Goal: Information Seeking & Learning: Learn about a topic

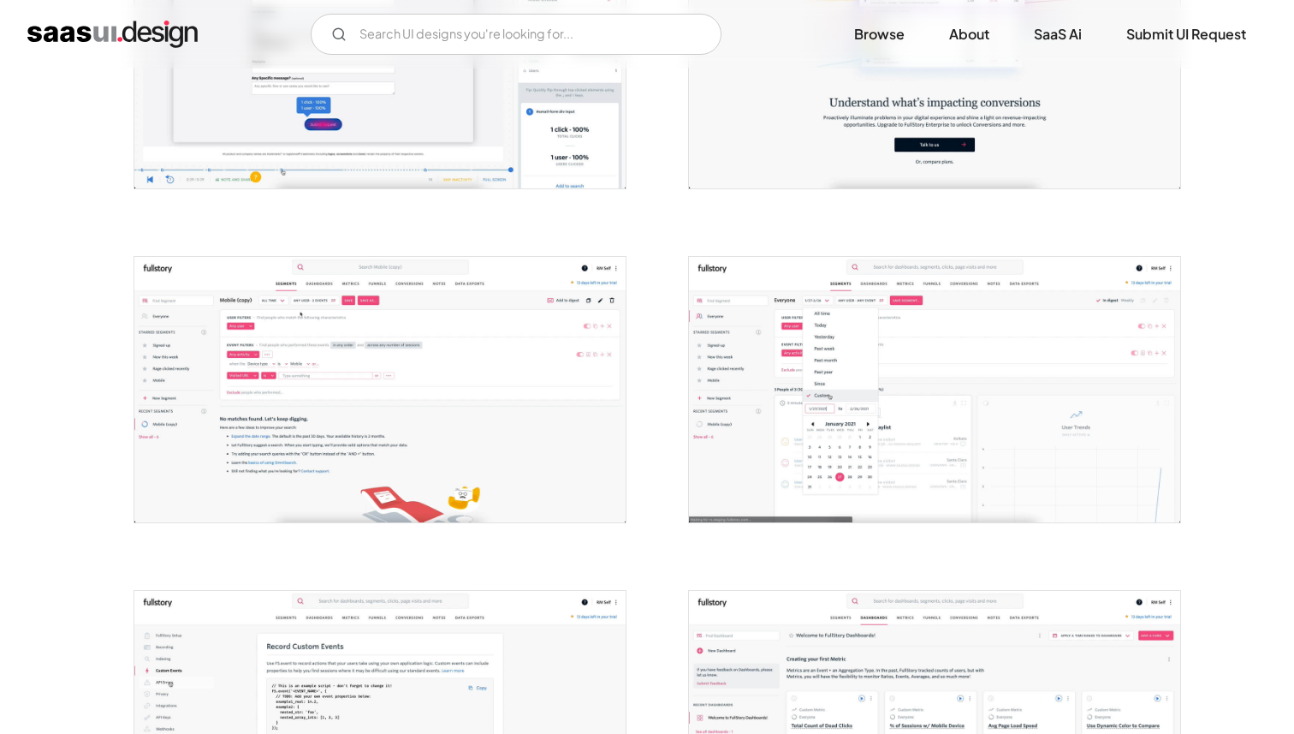
scroll to position [491, 0]
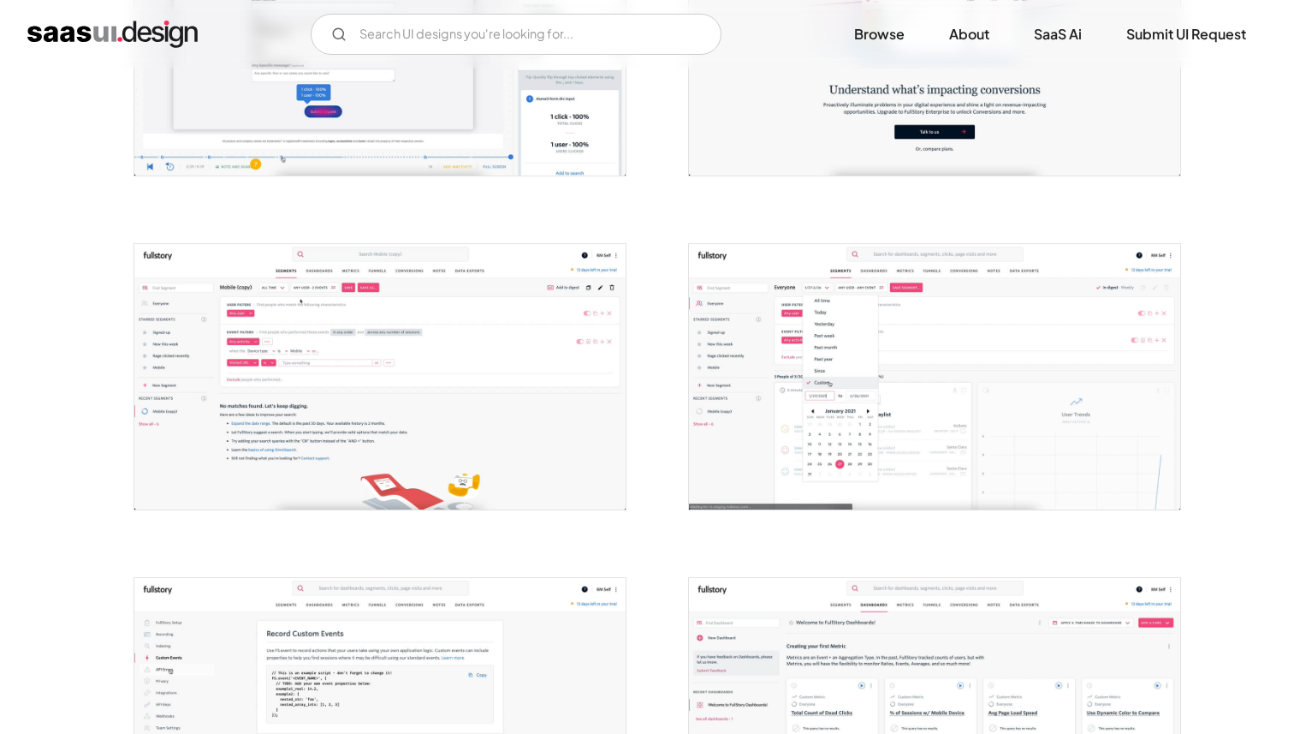
click at [338, 422] on img "open lightbox" at bounding box center [379, 376] width 491 height 265
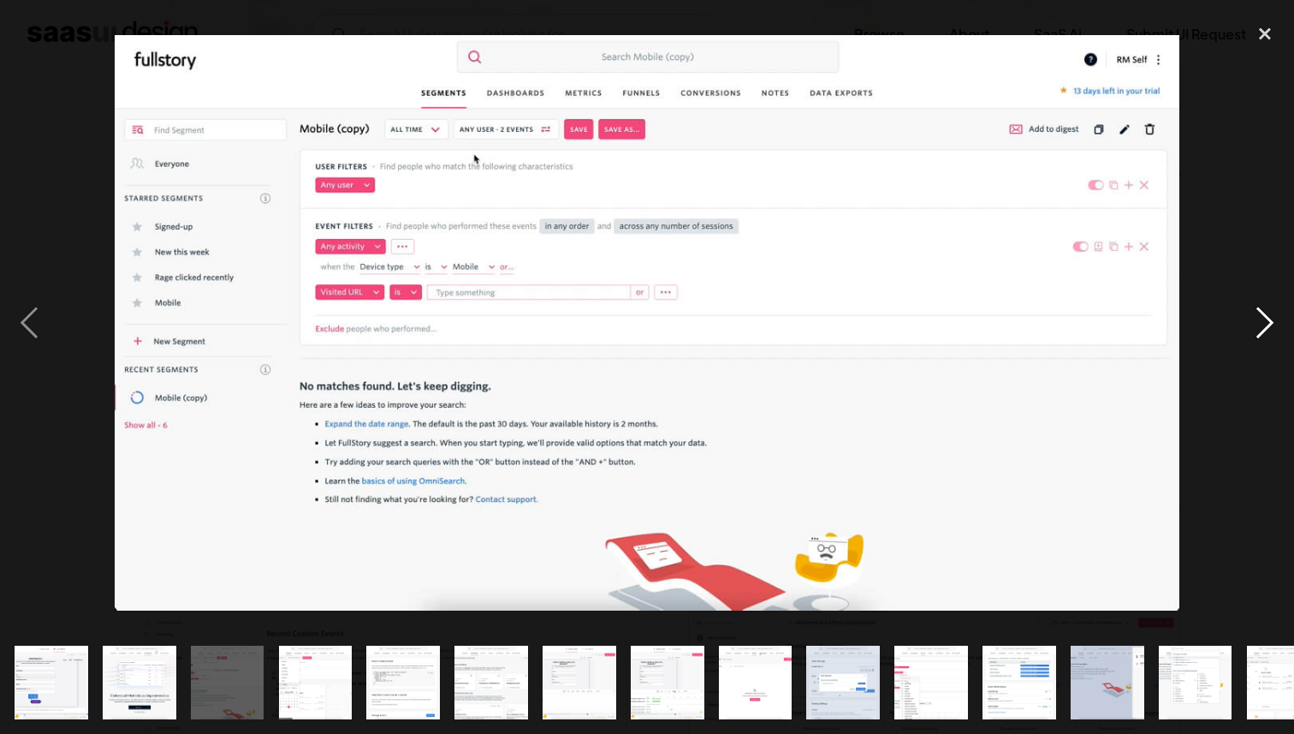
click at [1270, 315] on div "next image" at bounding box center [1265, 323] width 58 height 616
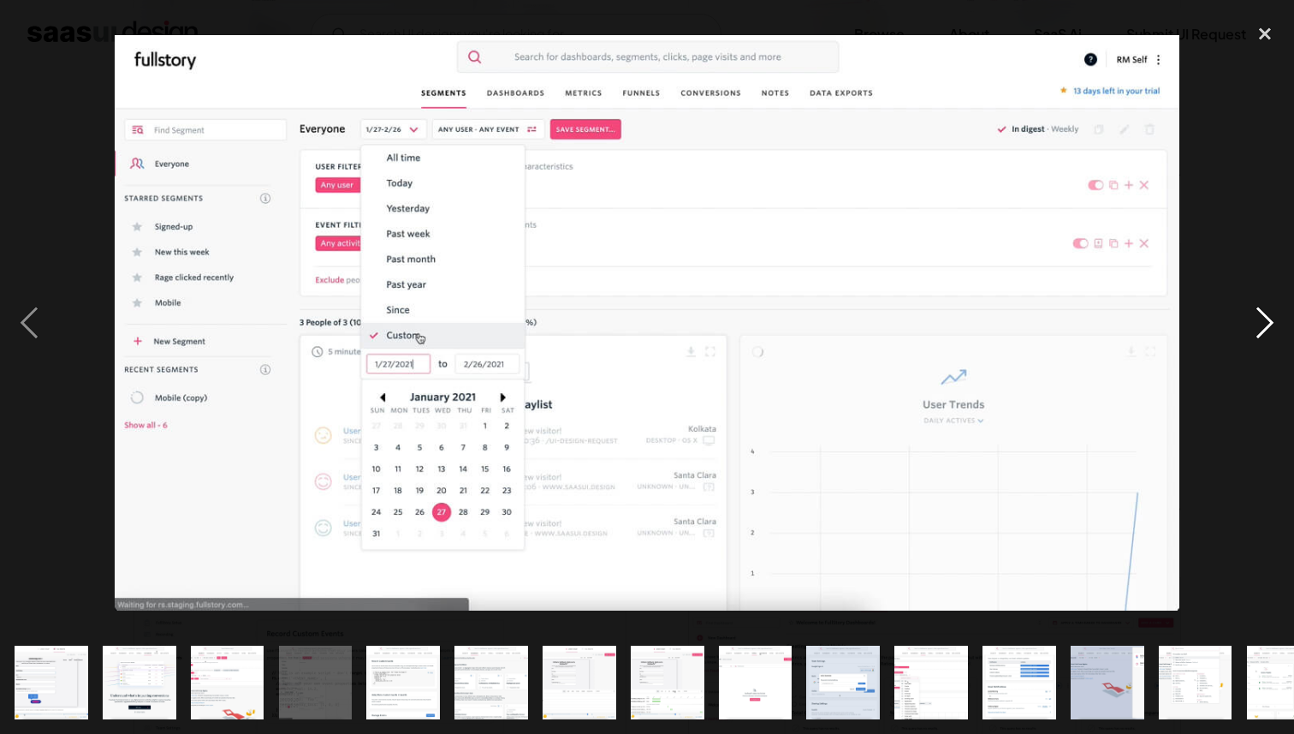
click at [1270, 315] on div "next image" at bounding box center [1265, 323] width 58 height 616
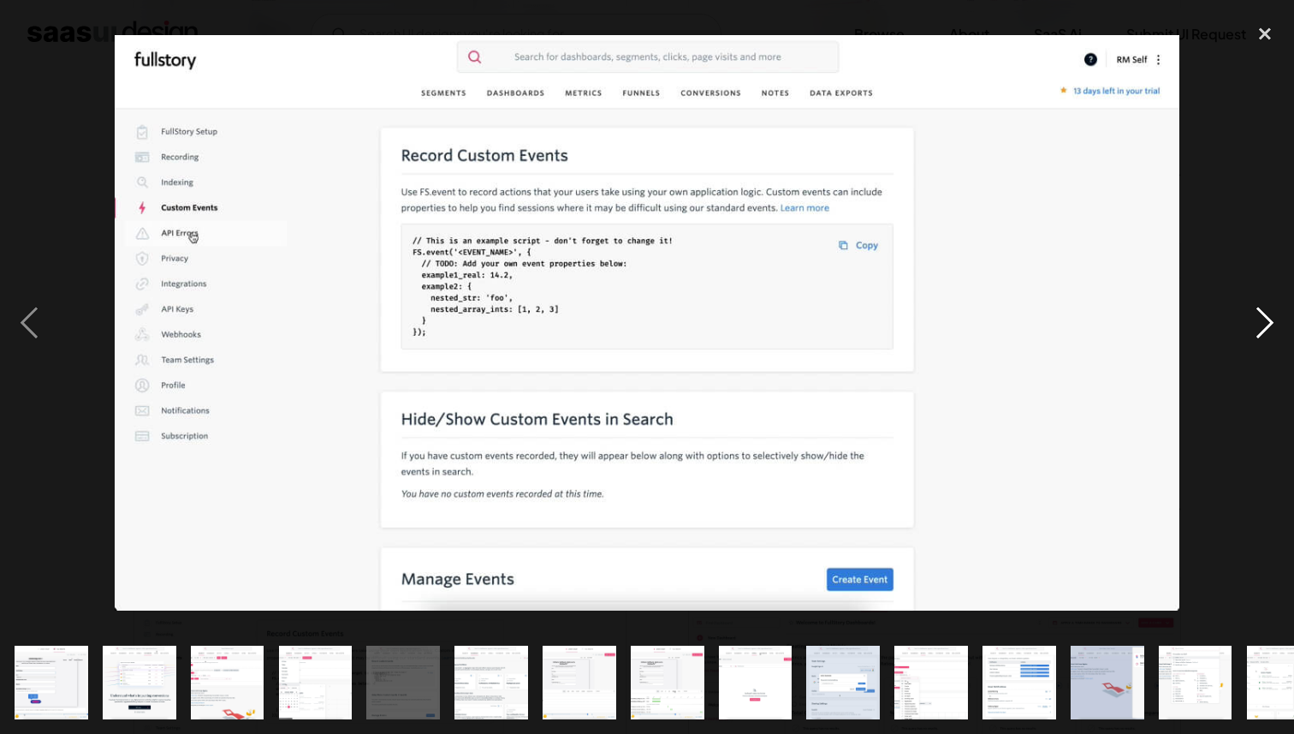
click at [1270, 315] on div "next image" at bounding box center [1265, 323] width 58 height 616
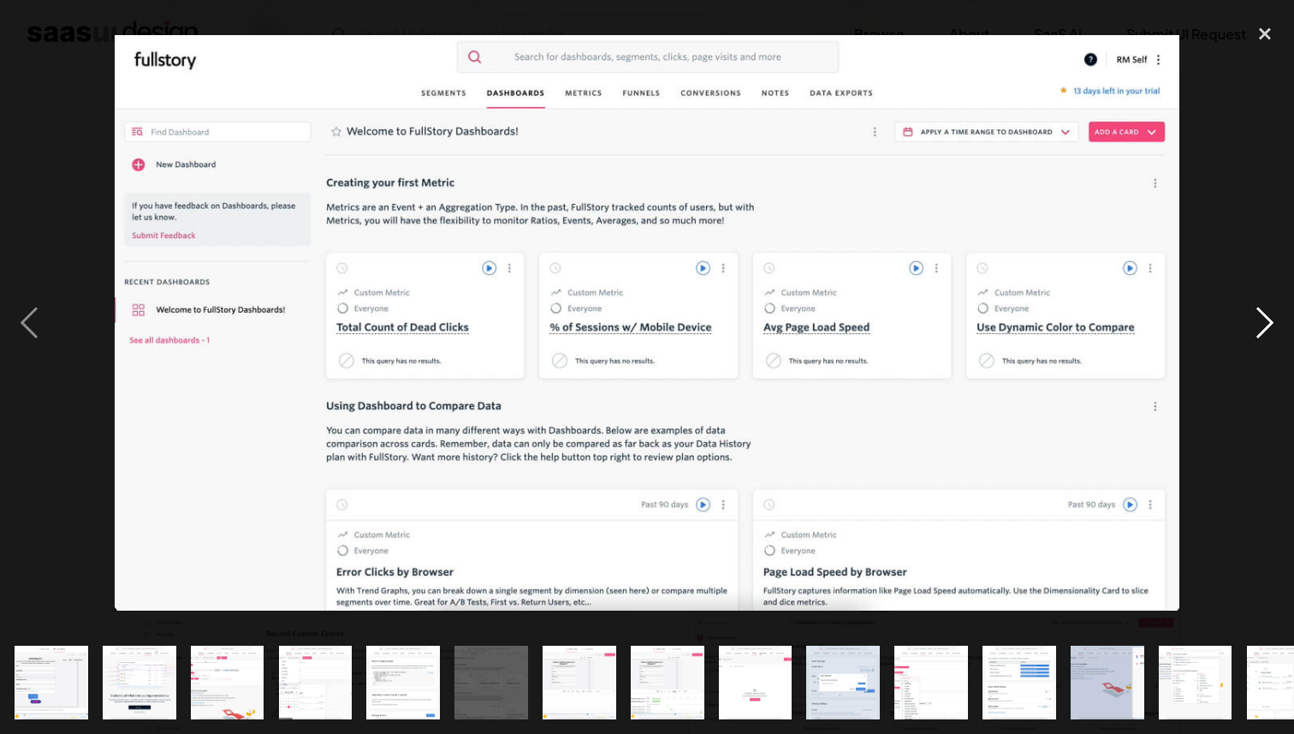
click at [1270, 315] on div "next image" at bounding box center [1265, 323] width 58 height 616
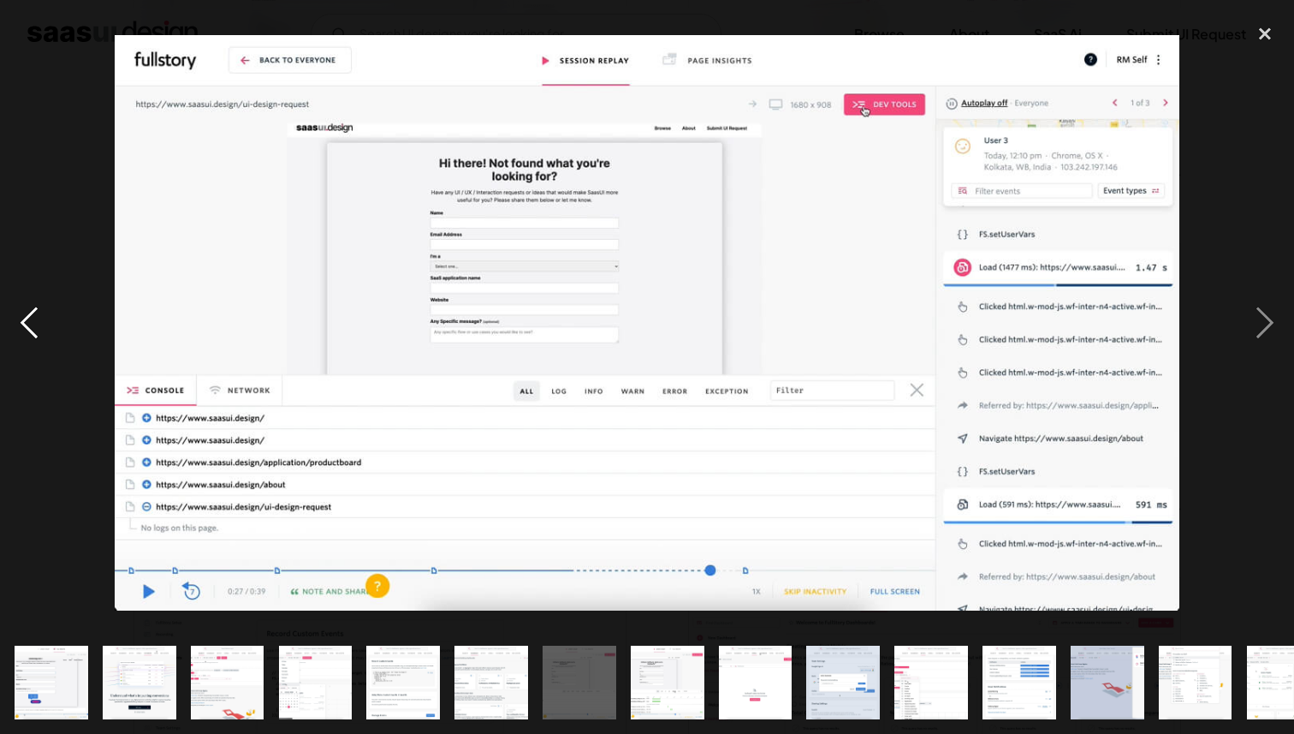
click at [19, 317] on div "previous image" at bounding box center [29, 323] width 58 height 616
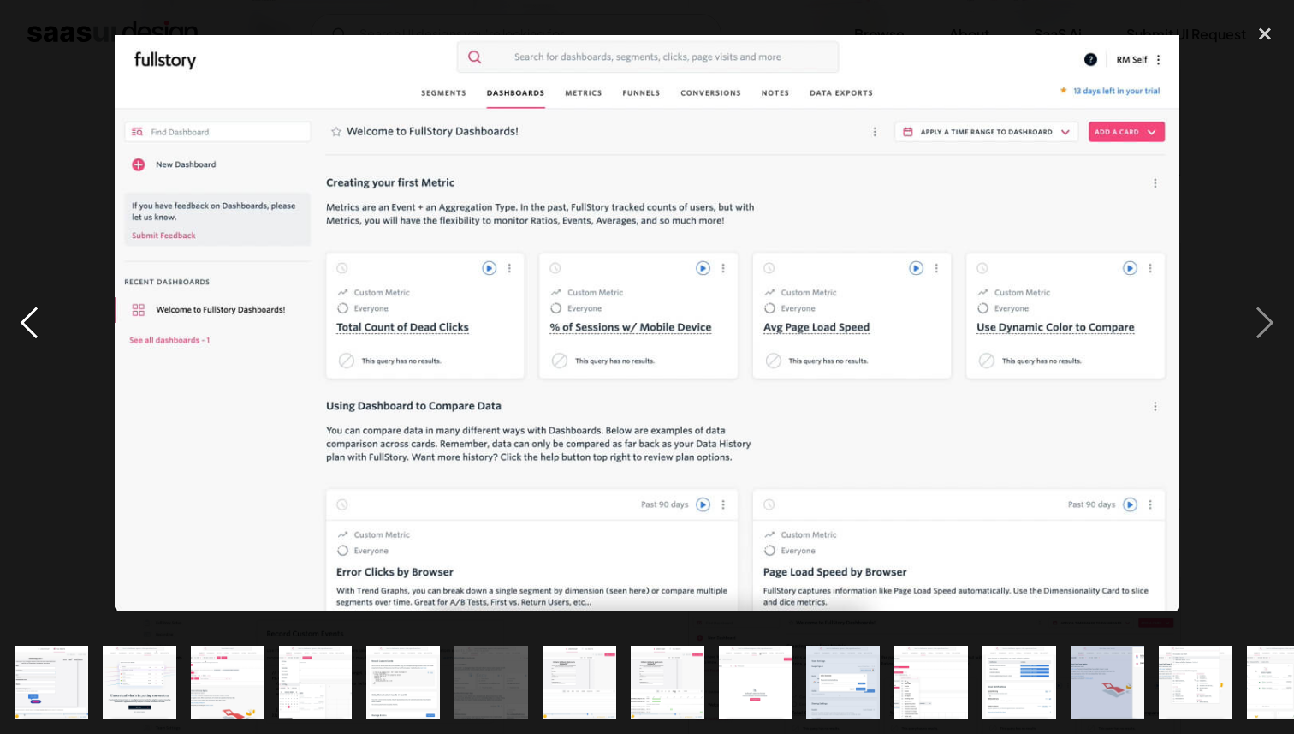
click at [19, 317] on div "previous image" at bounding box center [29, 323] width 58 height 616
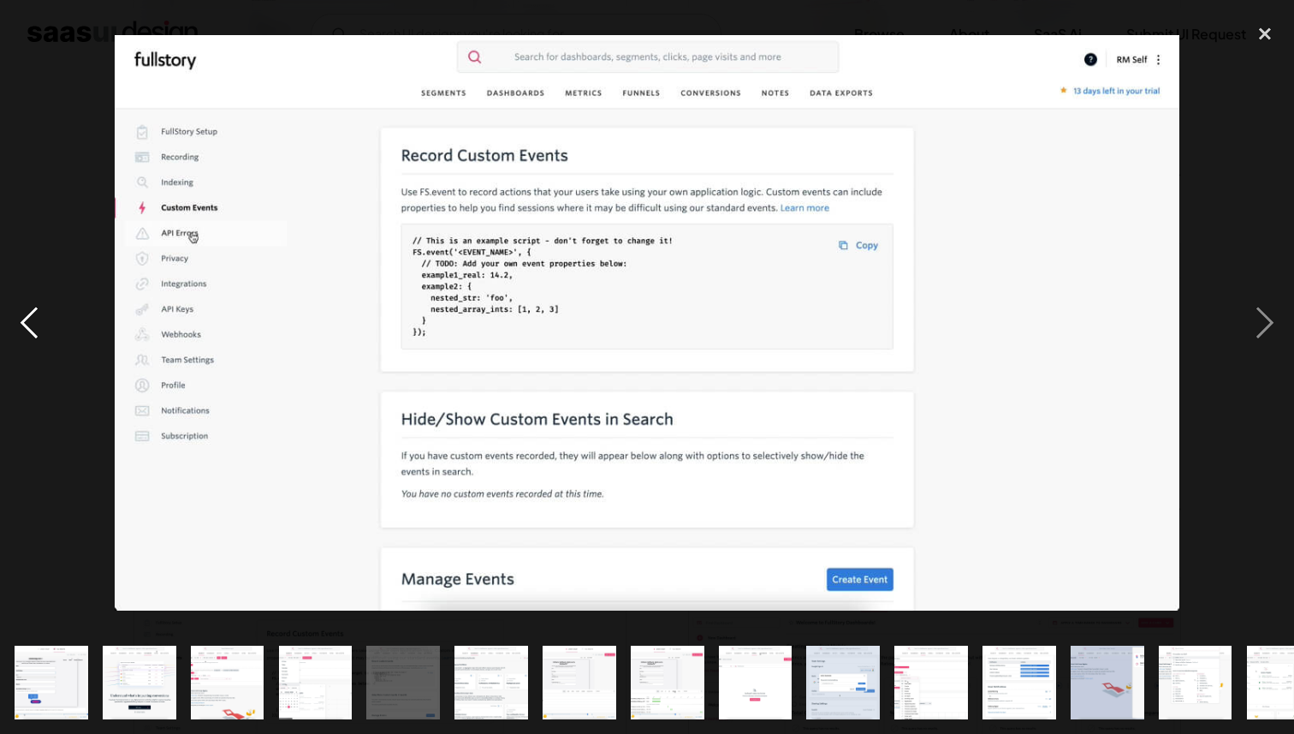
click at [19, 317] on div "previous image" at bounding box center [29, 323] width 58 height 616
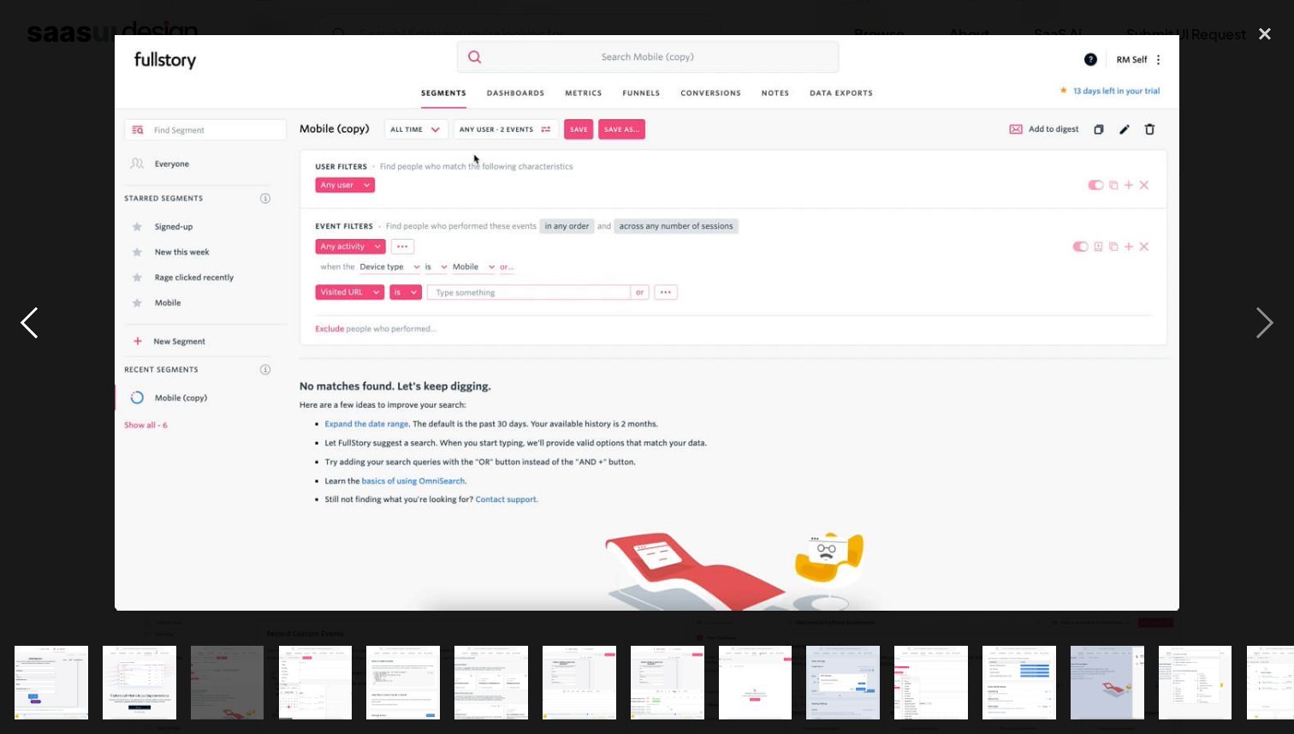
click at [33, 320] on div "previous image" at bounding box center [29, 323] width 58 height 616
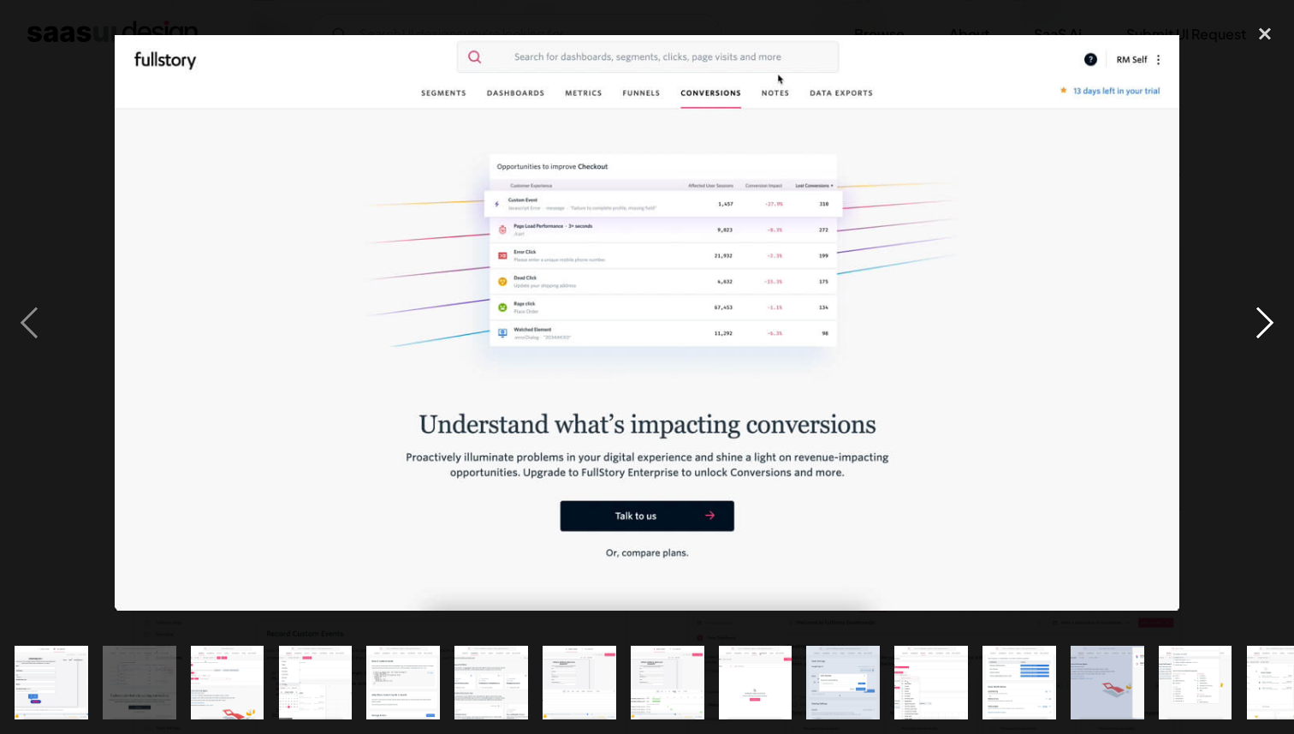
click at [1273, 332] on div "next image" at bounding box center [1265, 323] width 58 height 616
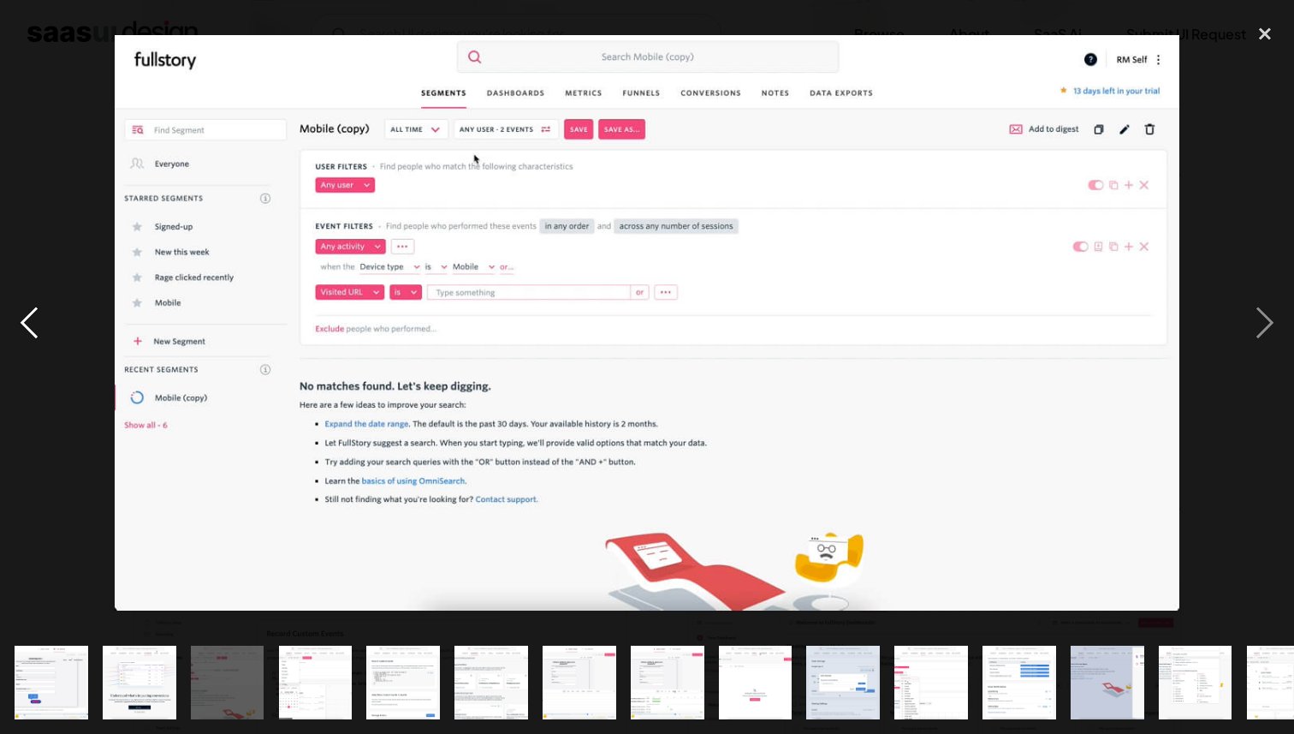
click at [55, 65] on div "previous image" at bounding box center [29, 323] width 58 height 616
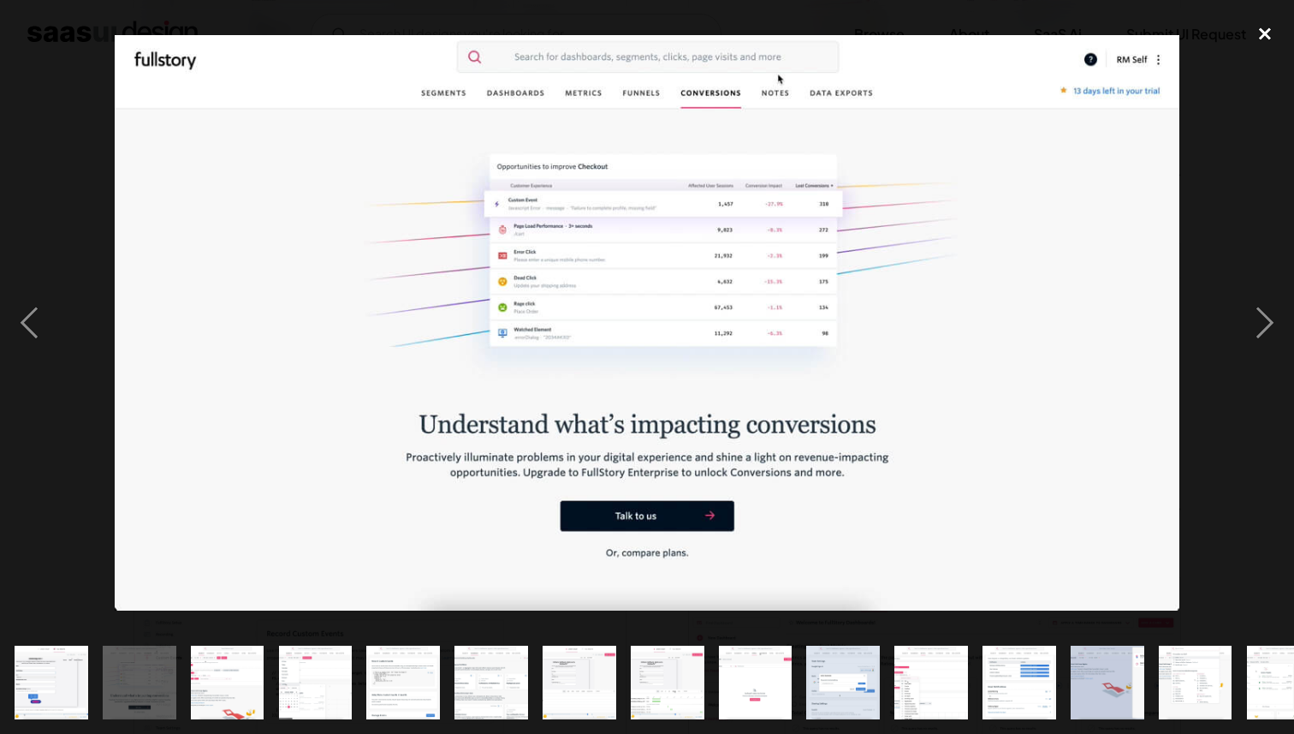
click at [1266, 38] on div "close lightbox" at bounding box center [1265, 34] width 58 height 38
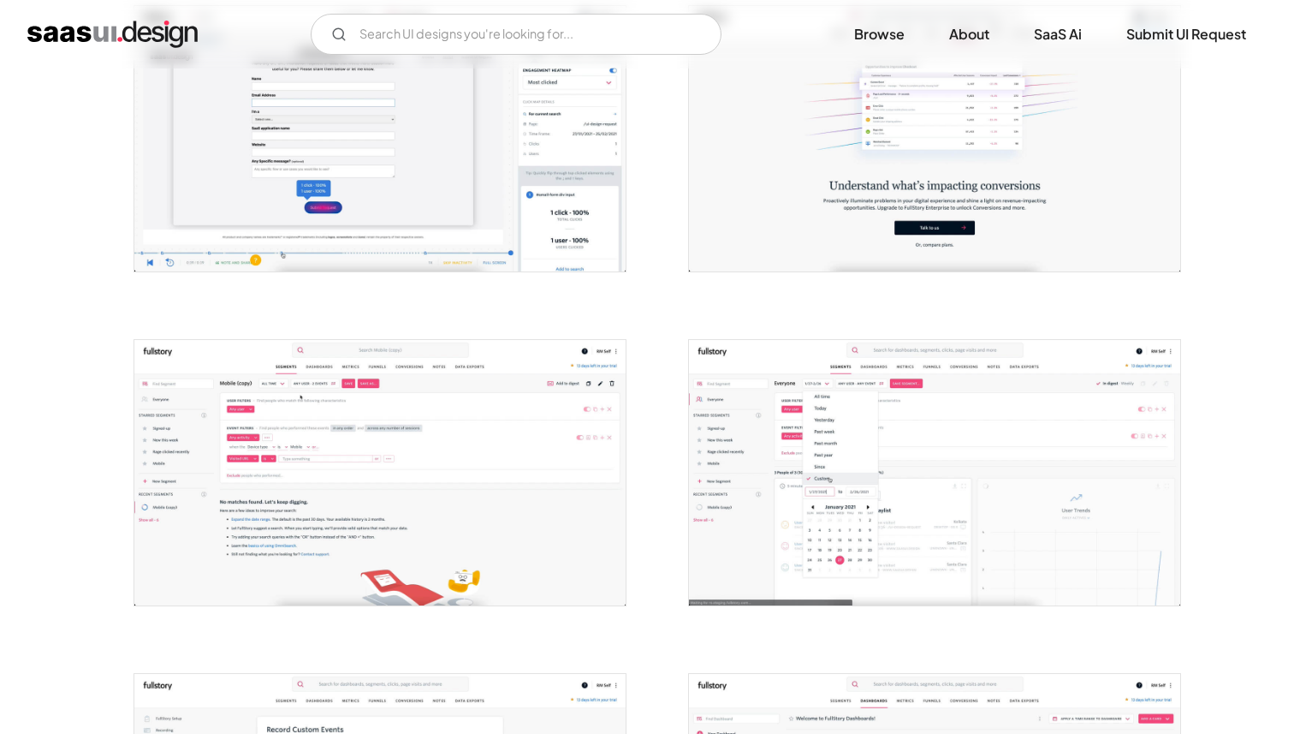
scroll to position [0, 0]
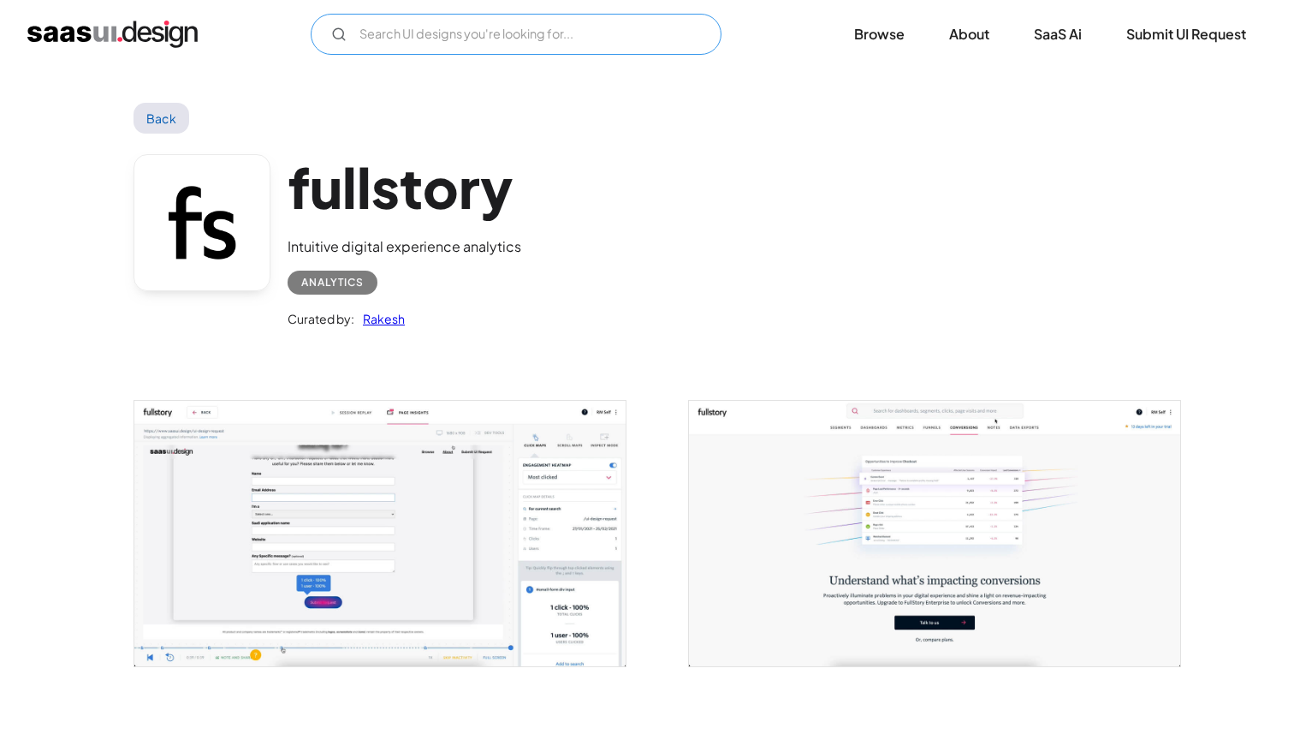
click at [411, 51] on input "Email Form" at bounding box center [516, 34] width 411 height 41
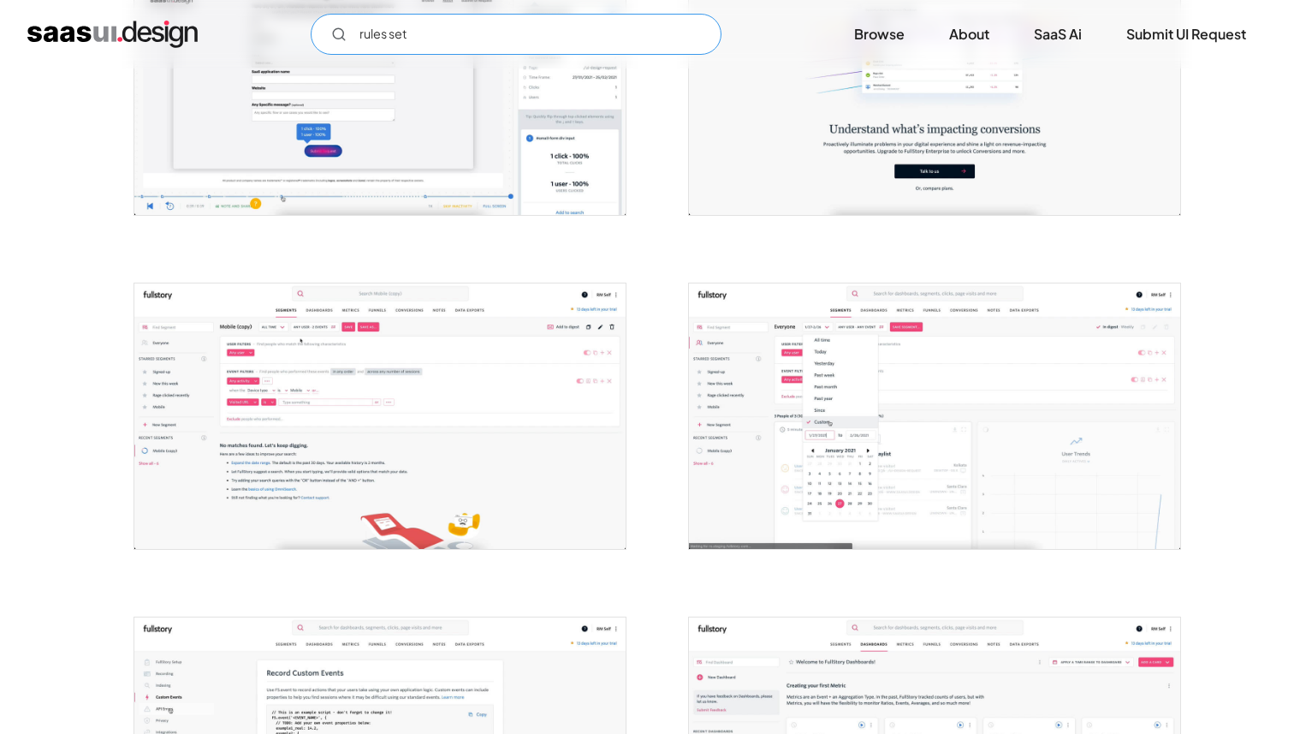
scroll to position [644, 0]
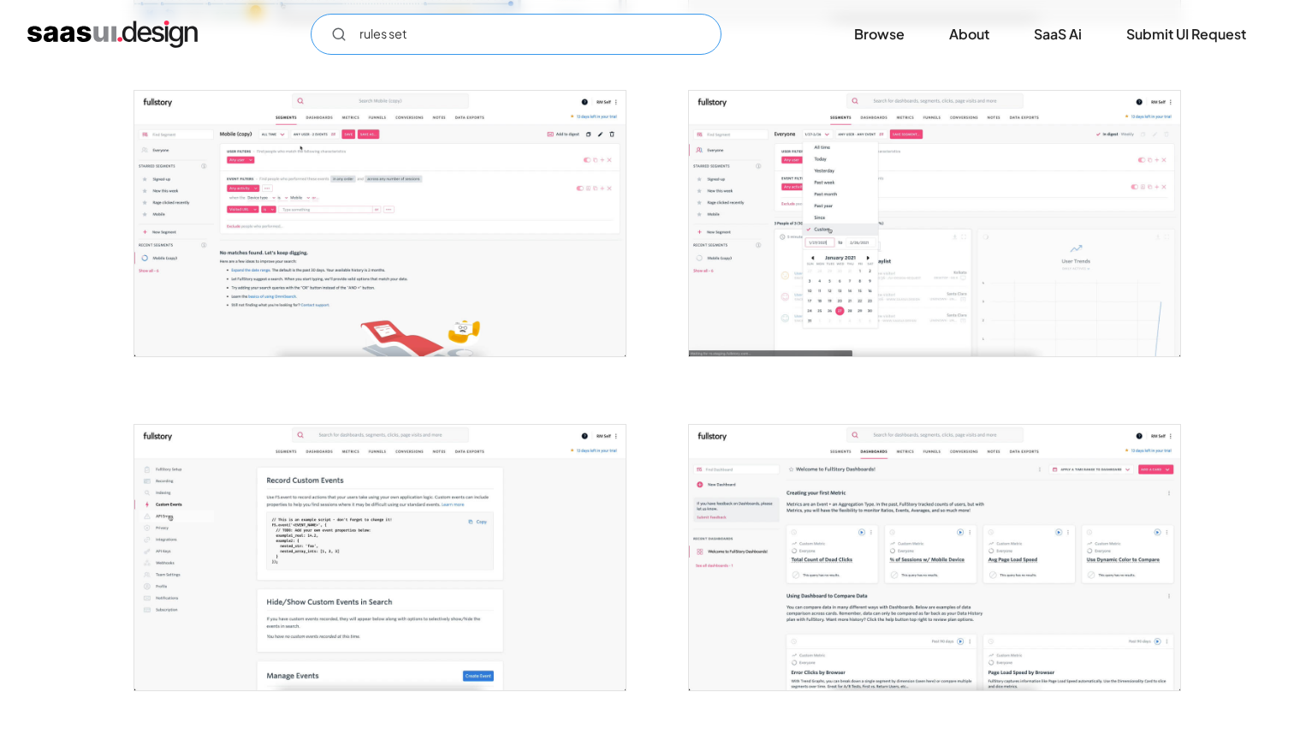
type input "rules set"
click at [893, 286] on img "open lightbox" at bounding box center [934, 223] width 491 height 265
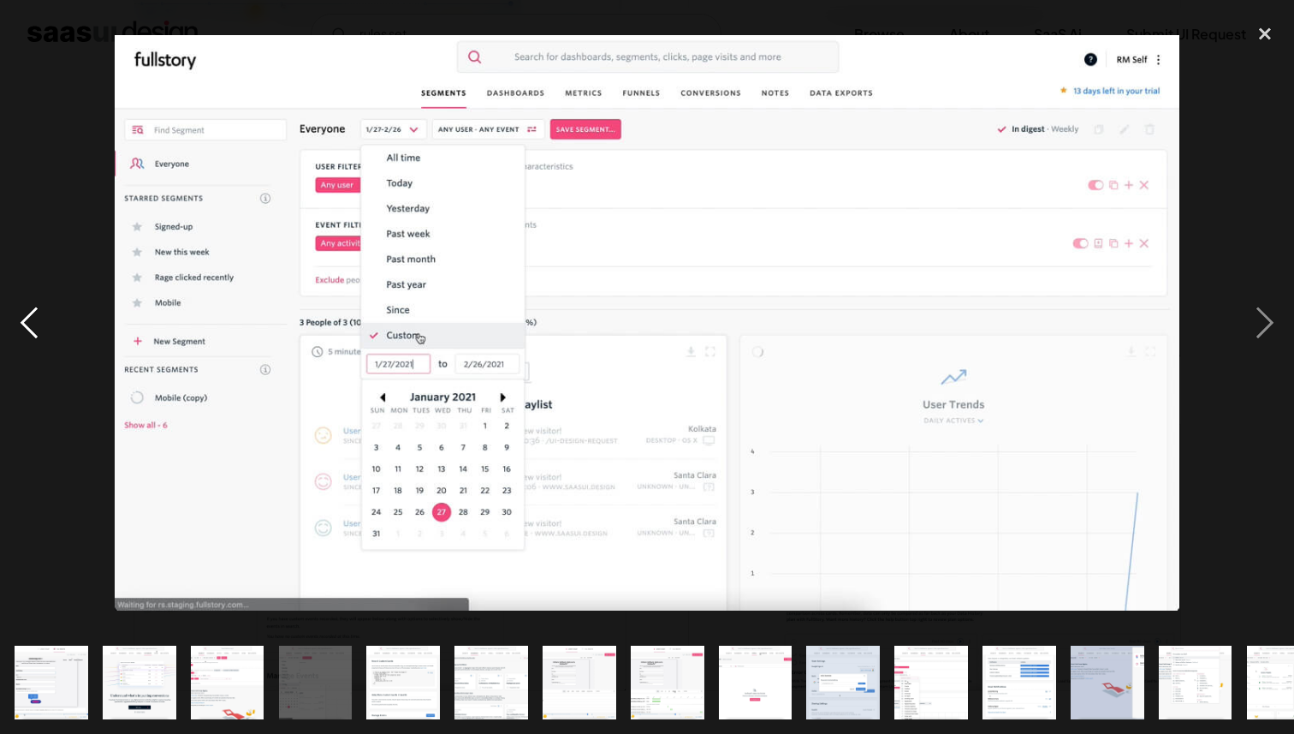
click at [45, 196] on div "previous image" at bounding box center [29, 323] width 58 height 616
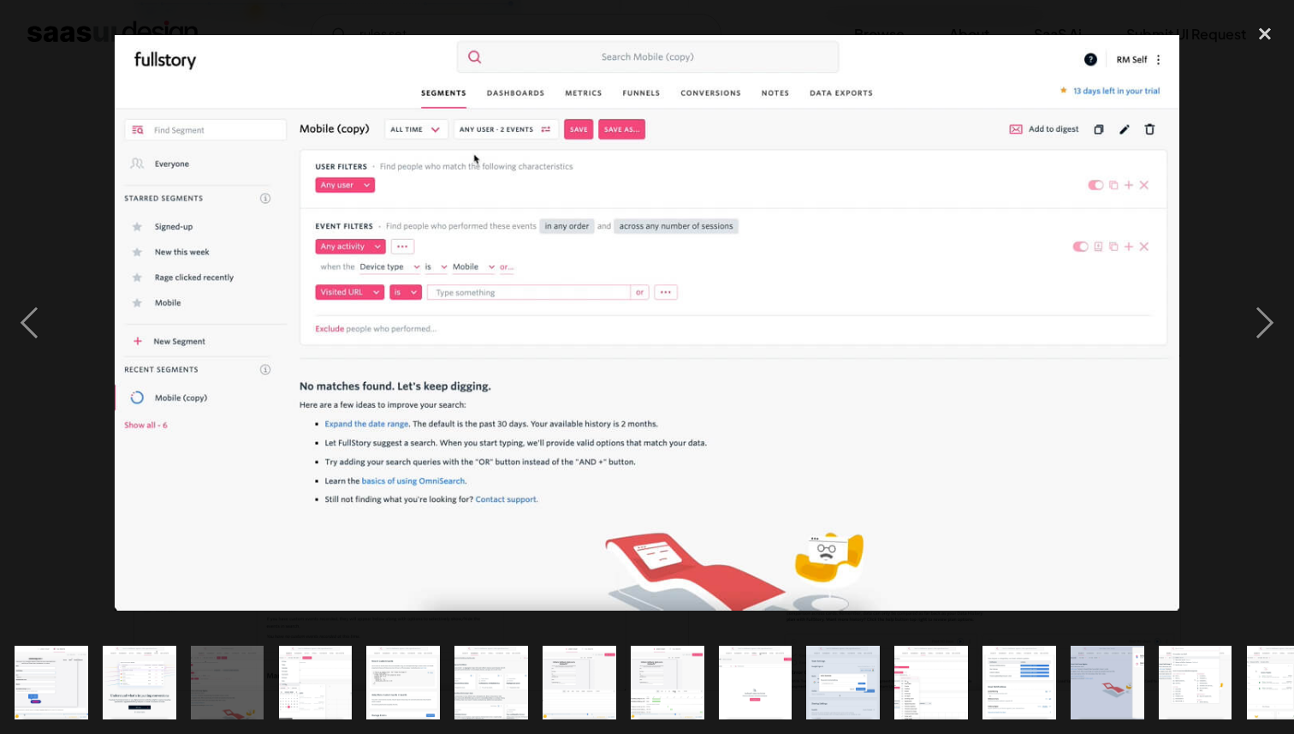
click at [311, 217] on img at bounding box center [647, 322] width 1065 height 575
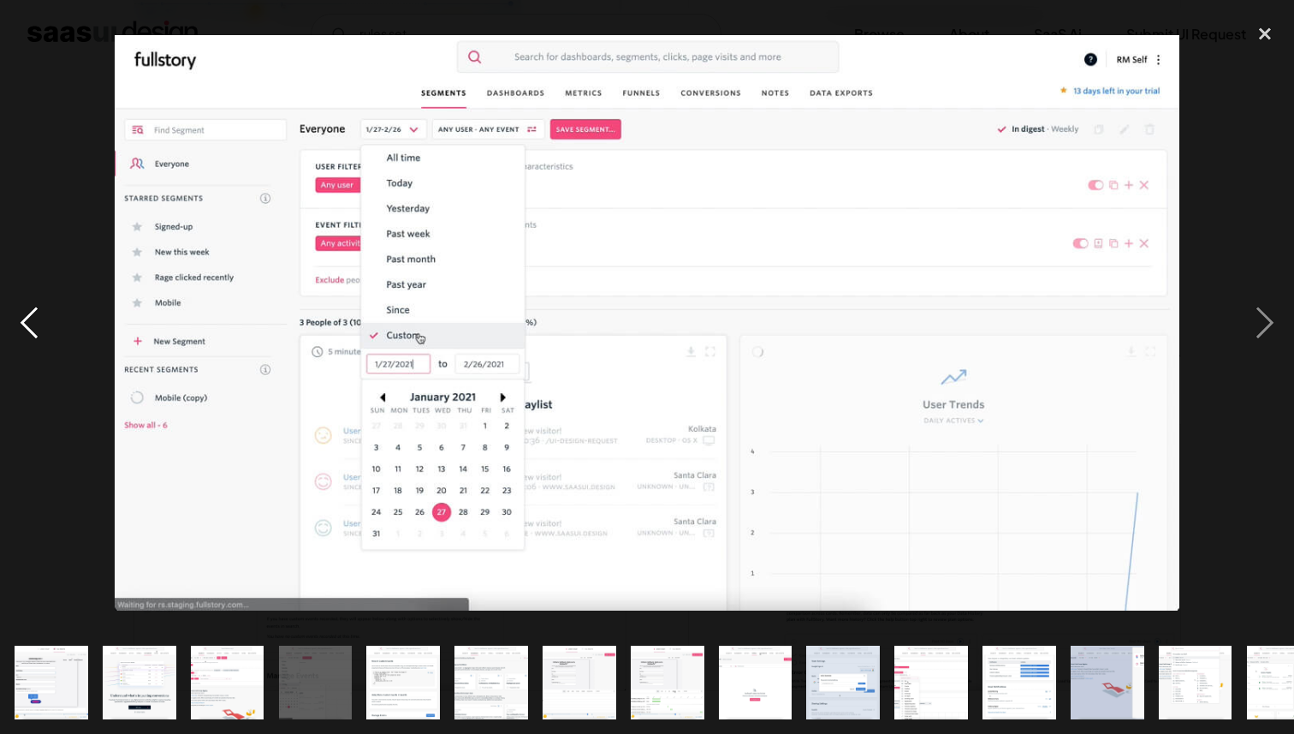
click at [43, 305] on div "previous image" at bounding box center [29, 323] width 58 height 616
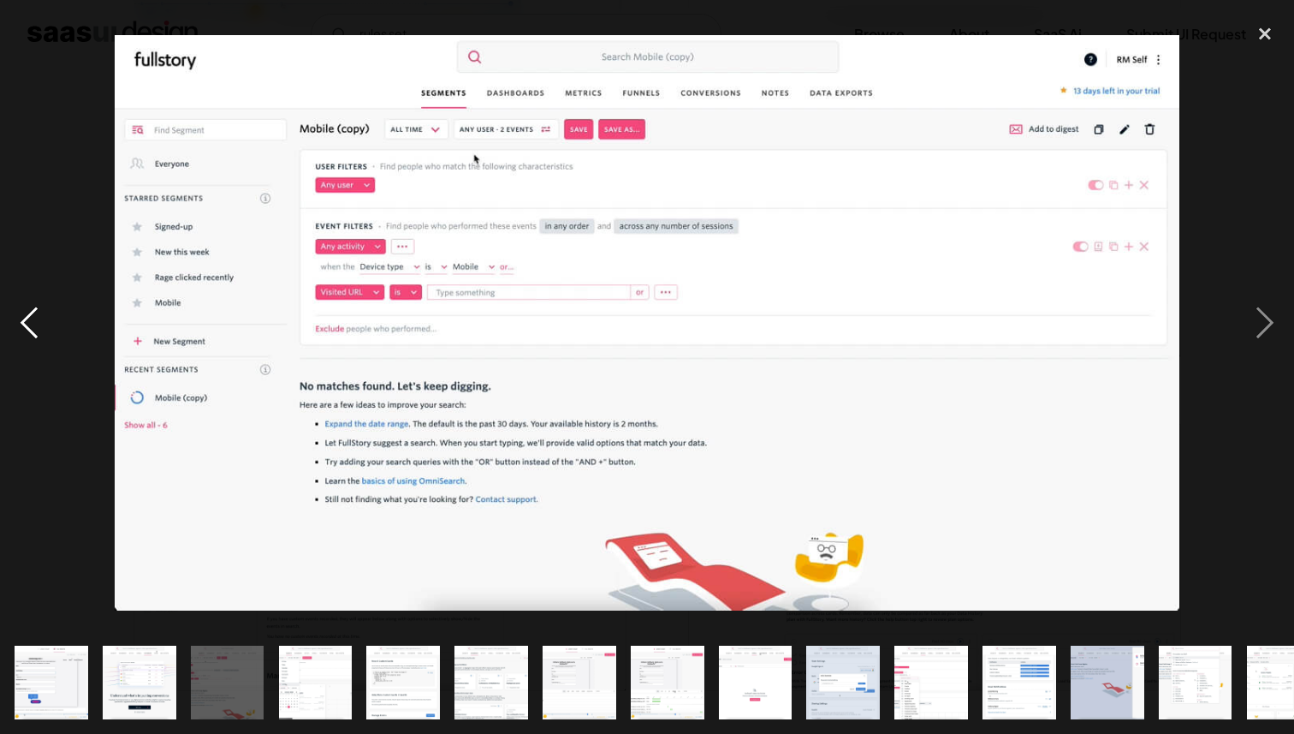
click at [20, 330] on div "previous image" at bounding box center [29, 323] width 58 height 616
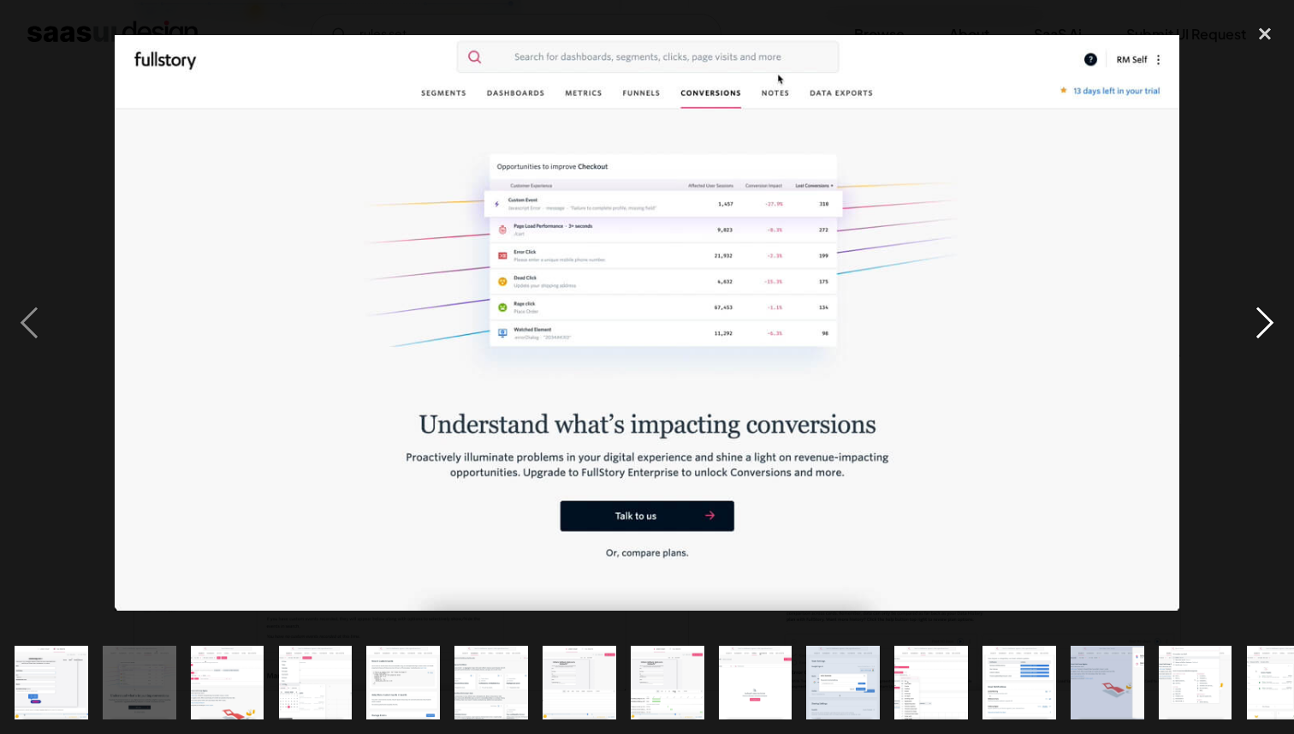
click at [1261, 305] on div "next image" at bounding box center [1265, 323] width 58 height 616
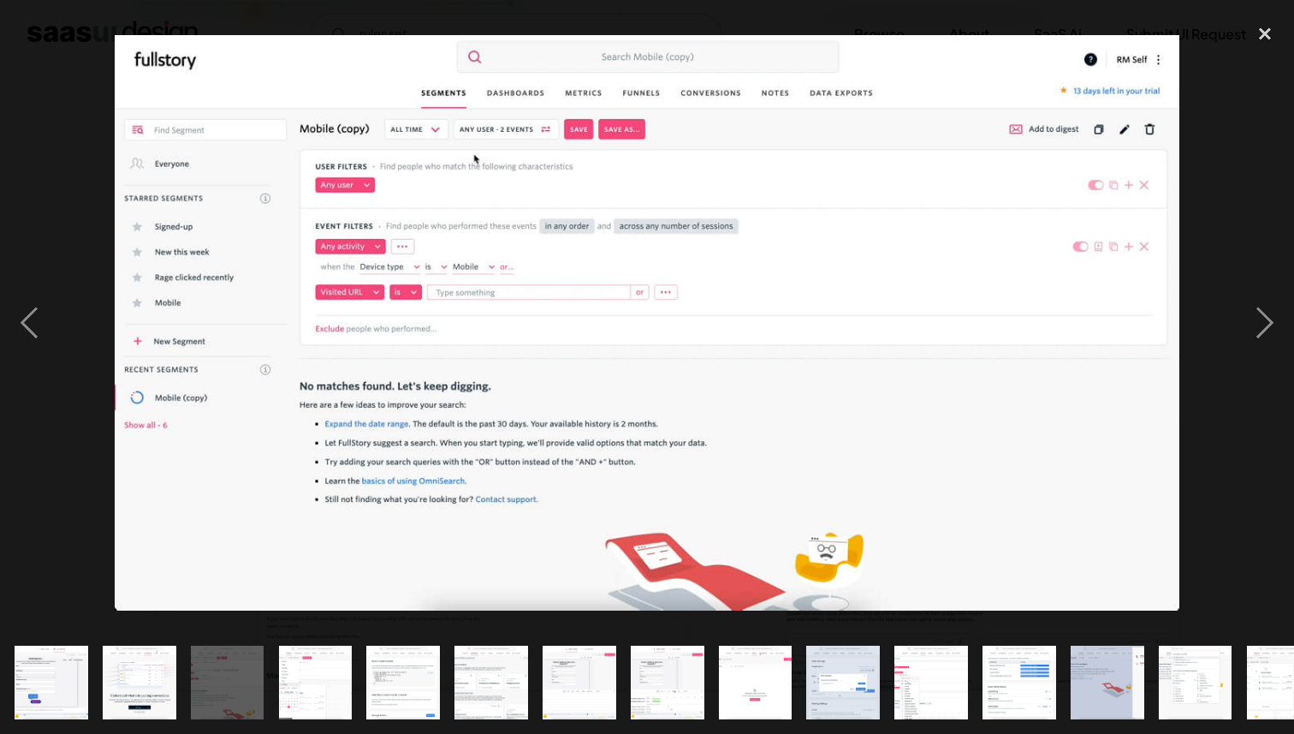
click at [696, 677] on img "show item 8 of 19" at bounding box center [667, 682] width 136 height 74
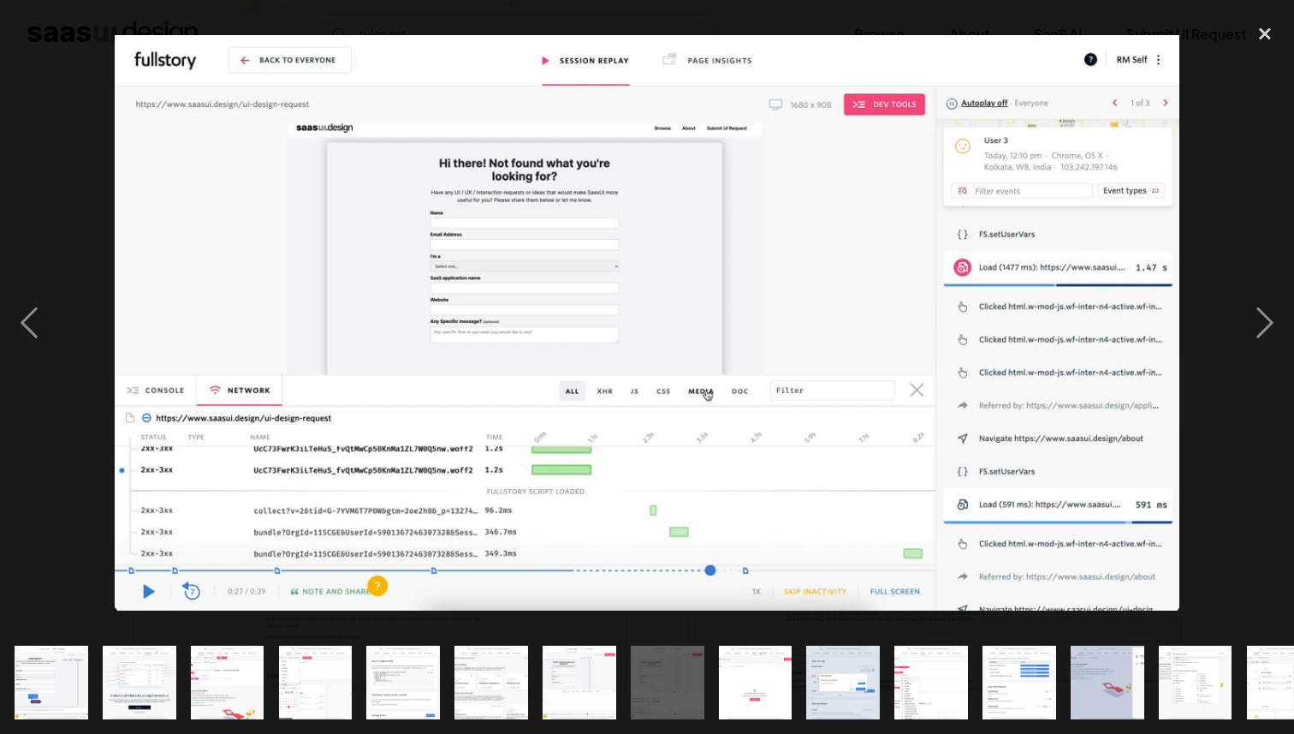
click at [750, 675] on img "show item 9 of 19" at bounding box center [755, 682] width 136 height 74
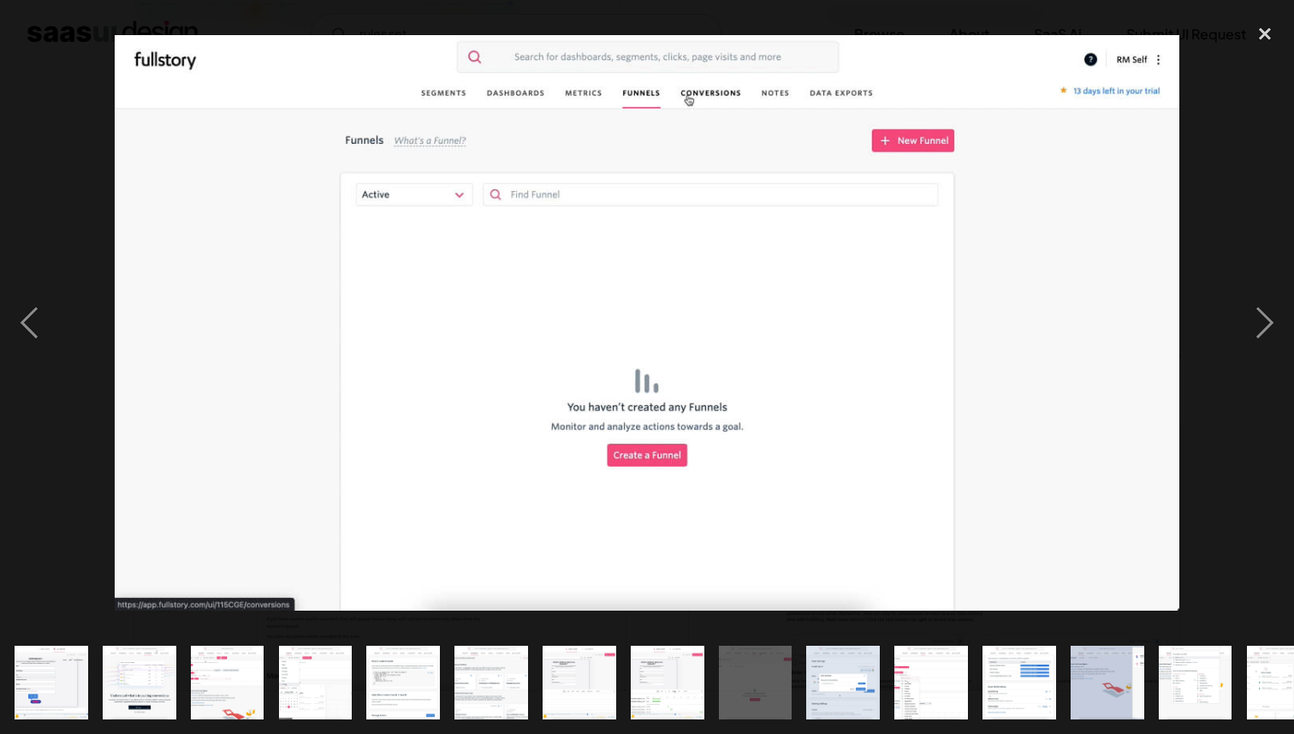
click at [853, 673] on img "show item 10 of 19" at bounding box center [844, 682] width 136 height 74
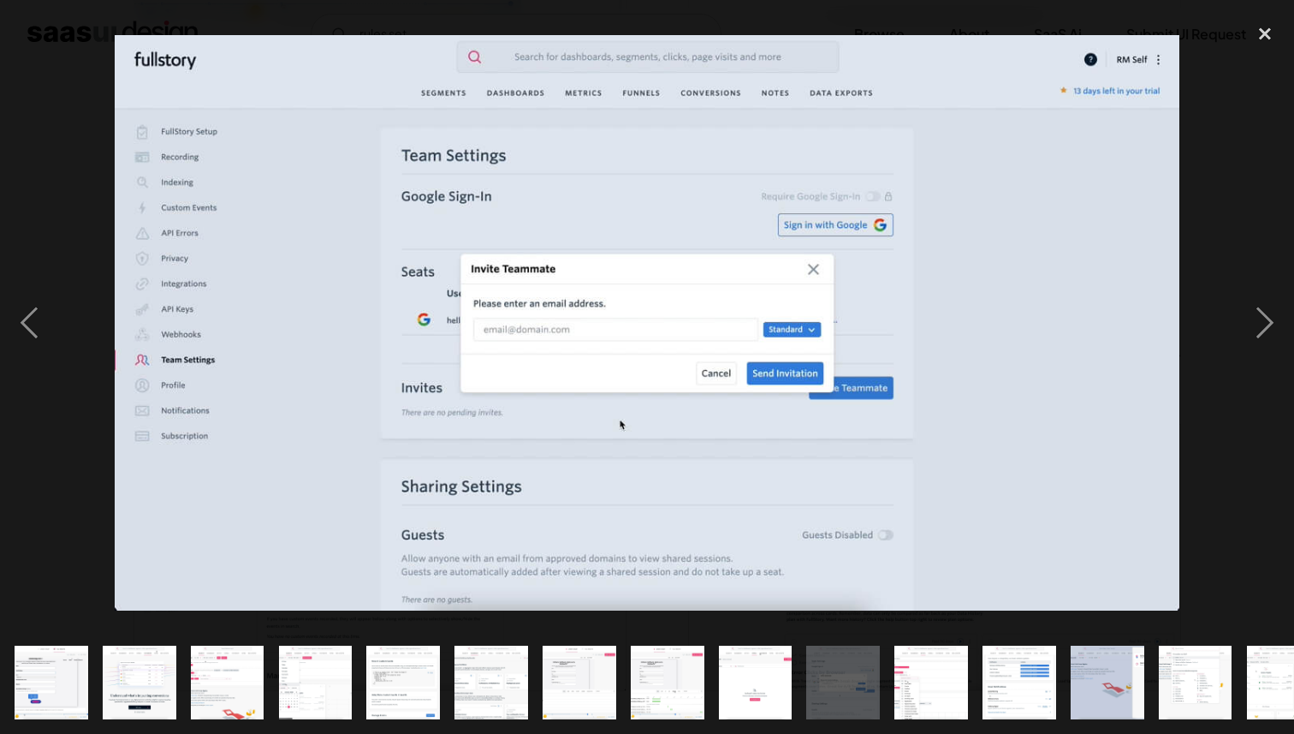
click at [911, 674] on img "show item 11 of 19" at bounding box center [932, 682] width 136 height 74
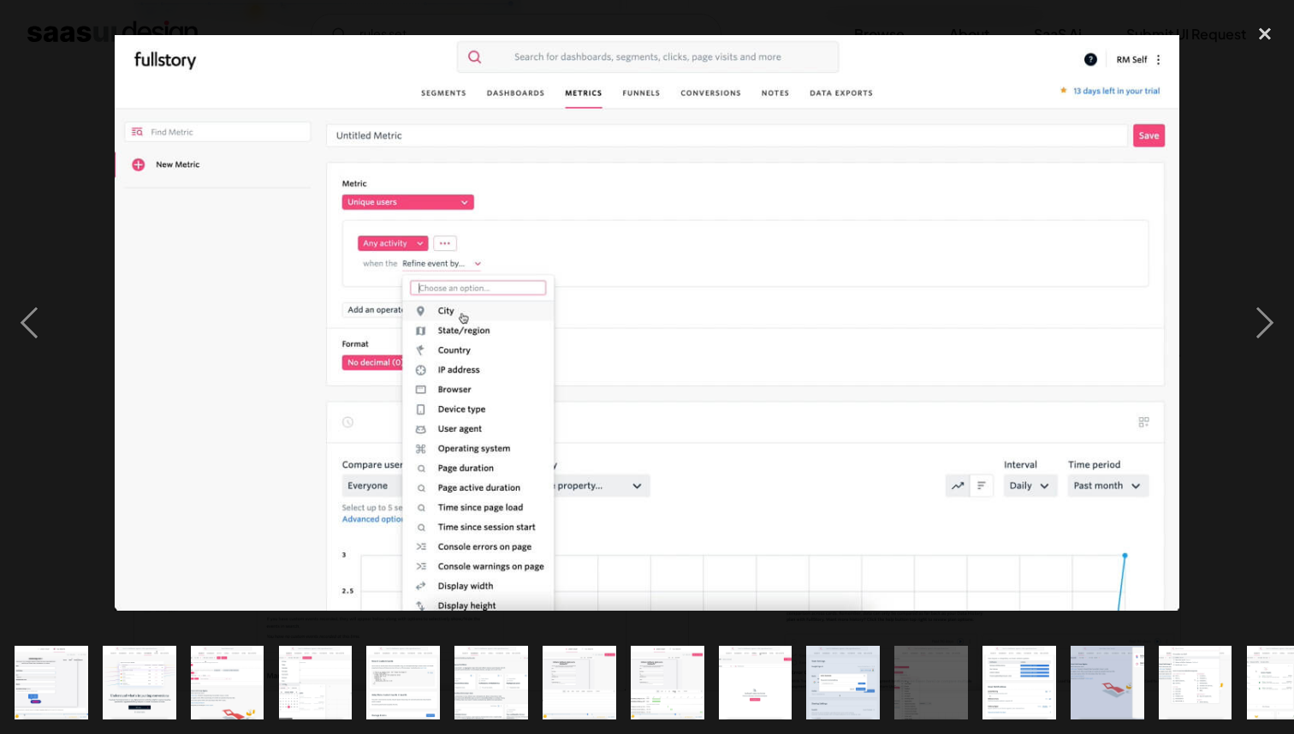
click at [996, 674] on img "show item 12 of 19" at bounding box center [1020, 682] width 136 height 74
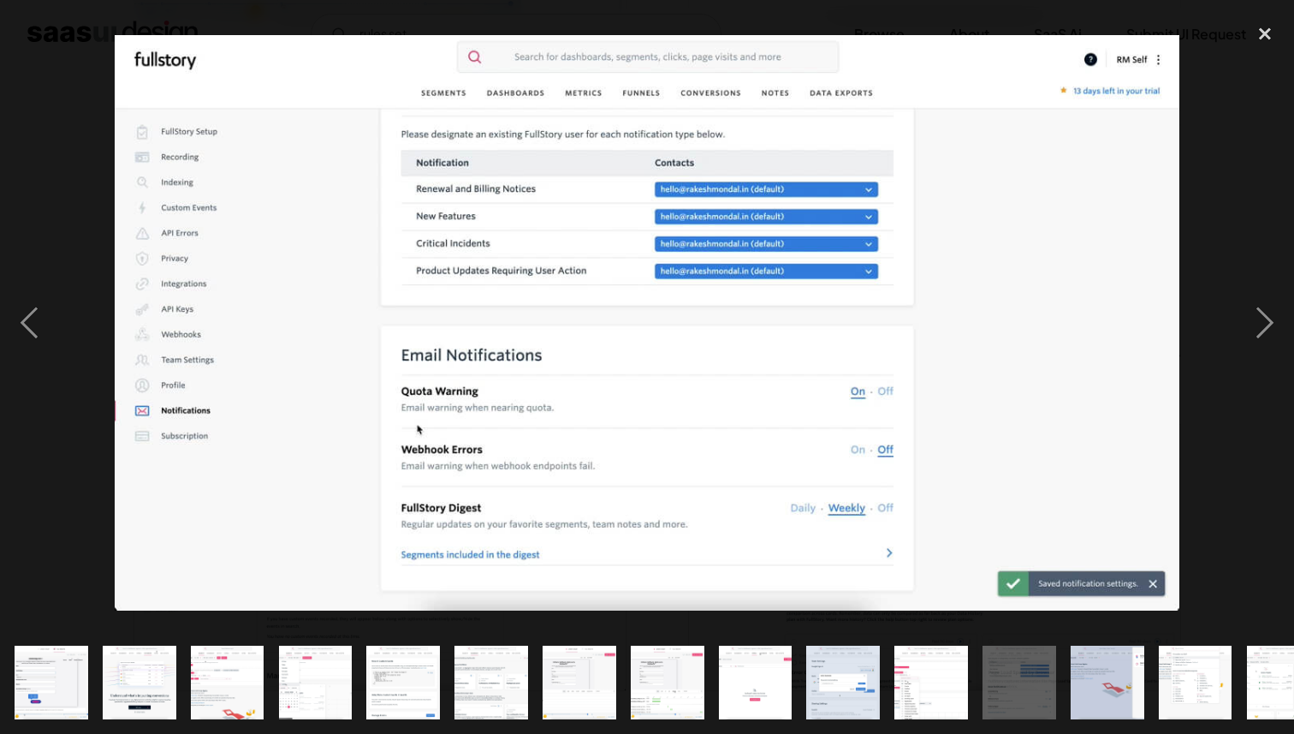
click at [905, 675] on img "show item 11 of 19" at bounding box center [932, 682] width 136 height 74
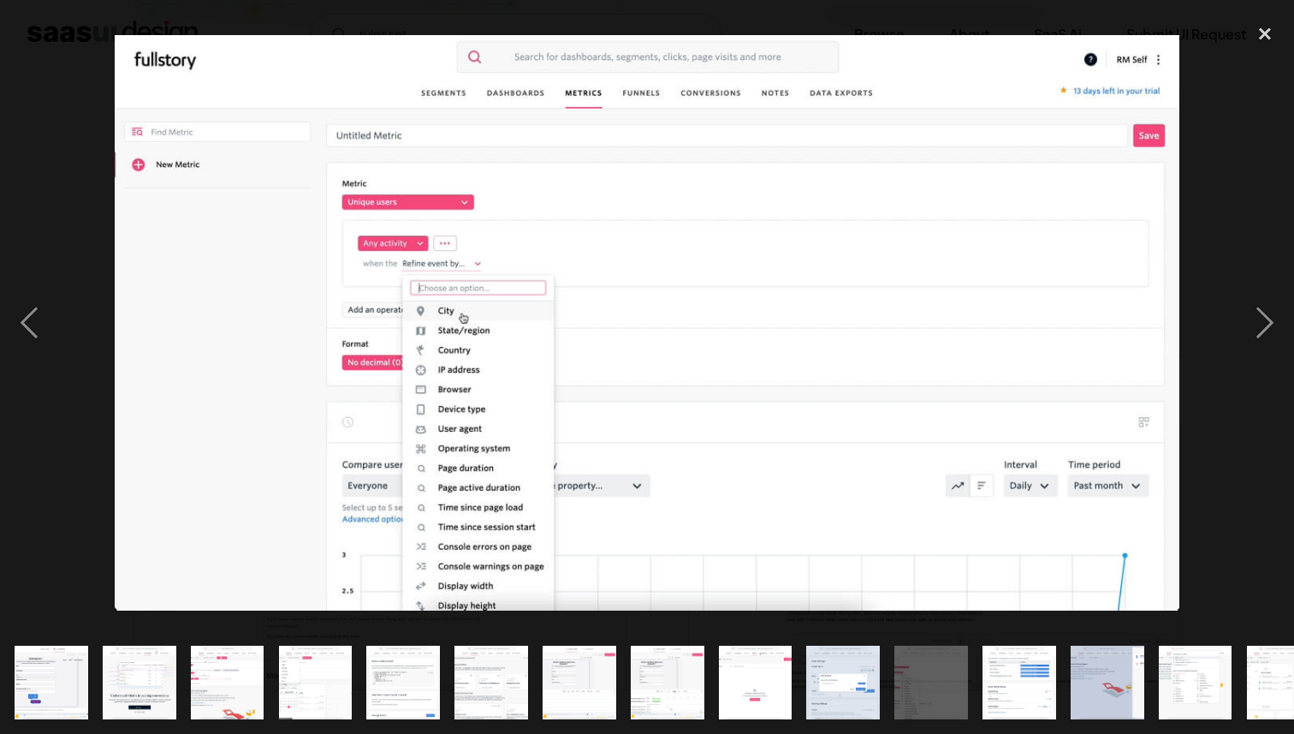
click at [1201, 687] on img "show item 14 of 19" at bounding box center [1195, 682] width 136 height 74
